Goal: Information Seeking & Learning: Learn about a topic

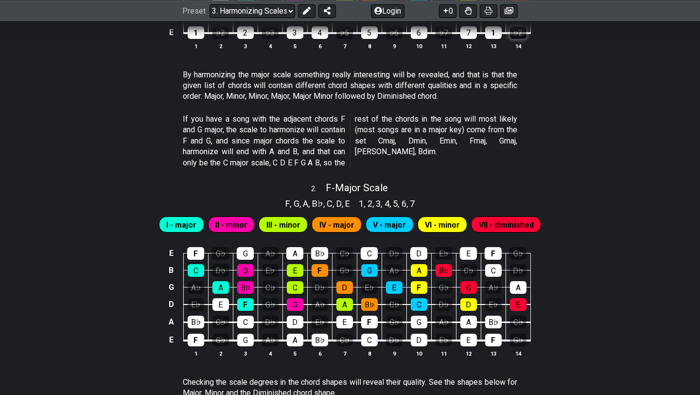
scroll to position [530, 0]
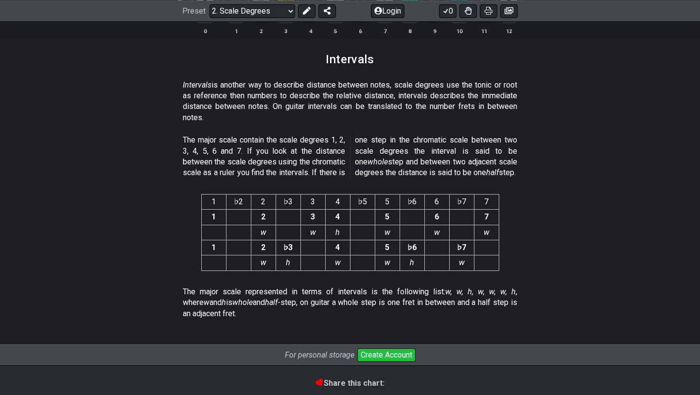
scroll to position [2579, 0]
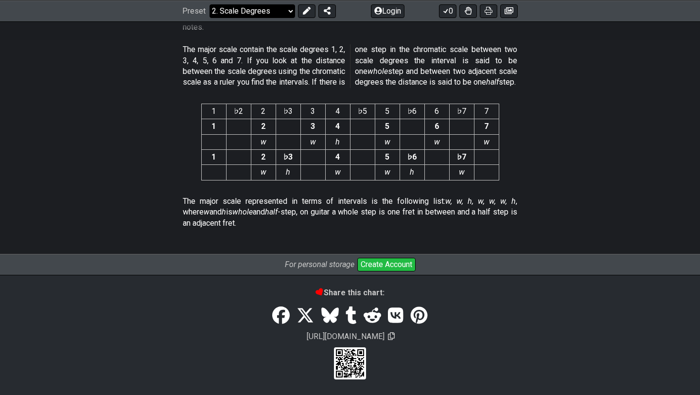
click at [278, 15] on select "Welcome to #fretflip! Initial Preset Custom Preset Minor Pentatonic Major Penta…" at bounding box center [252, 11] width 86 height 14
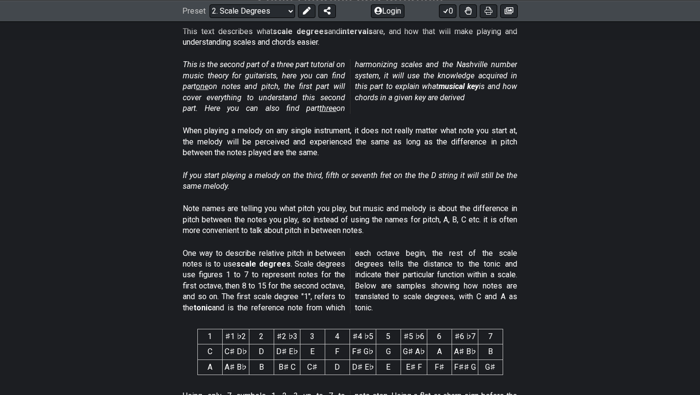
scroll to position [0, 0]
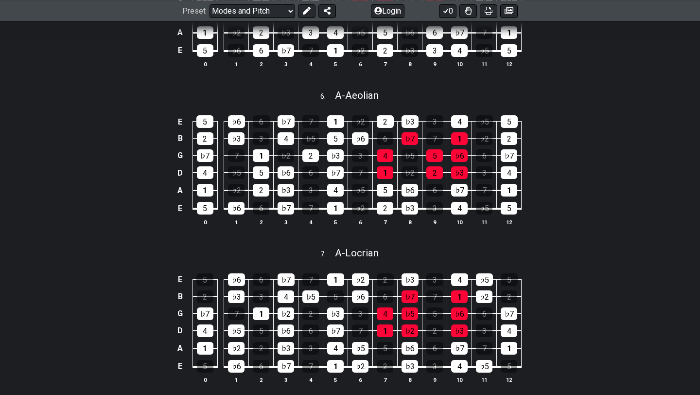
scroll to position [1160, 0]
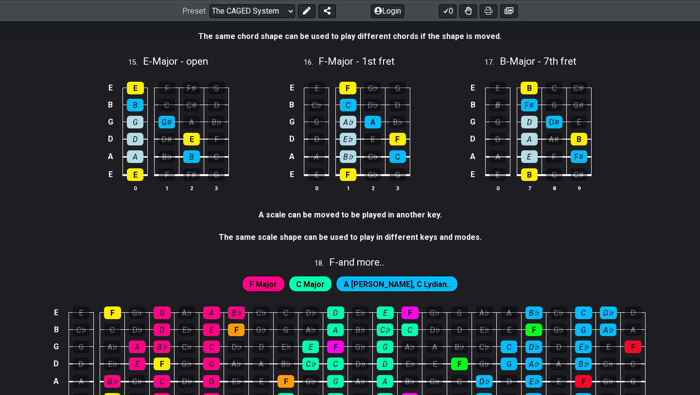
scroll to position [2634, 0]
